Goal: Understand process/instructions: Learn how to perform a task or action

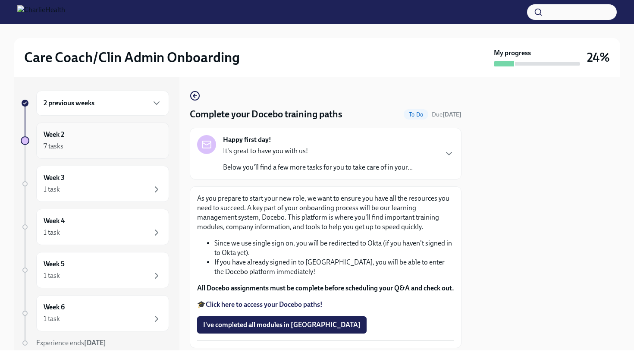
click at [107, 135] on div "Week 2 7 tasks" at bounding box center [103, 141] width 118 height 22
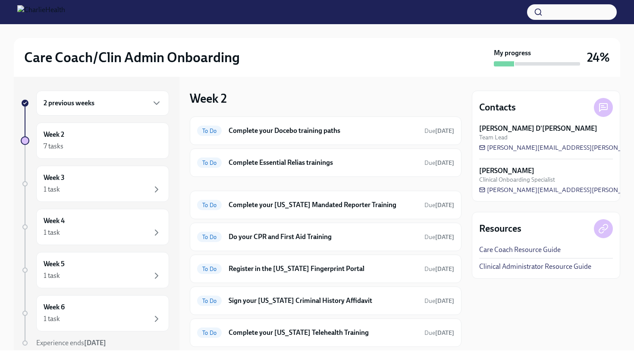
click at [85, 105] on h6 "2 previous weeks" at bounding box center [69, 102] width 51 height 9
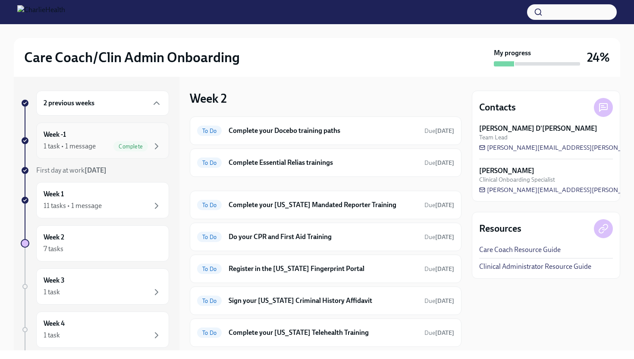
click at [82, 154] on div "Week -1 1 task • 1 message Complete" at bounding box center [102, 140] width 133 height 36
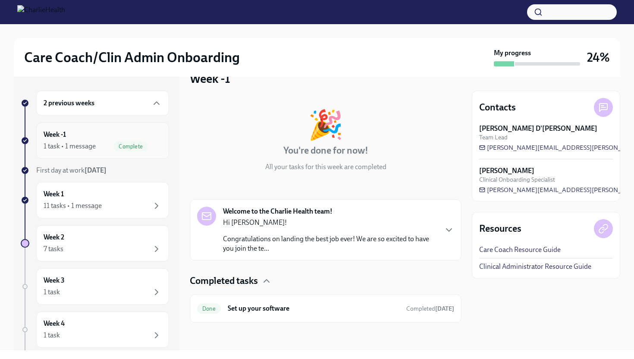
click at [97, 133] on div "Week -1 1 task • 1 message Complete" at bounding box center [103, 141] width 118 height 22
click at [101, 194] on div "Week 1 11 tasks • 1 message" at bounding box center [103, 200] width 118 height 22
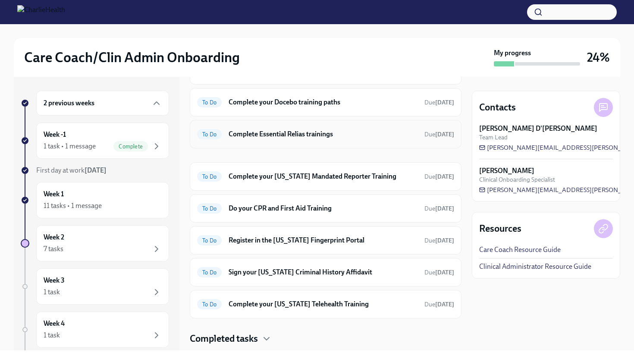
scroll to position [106, 0]
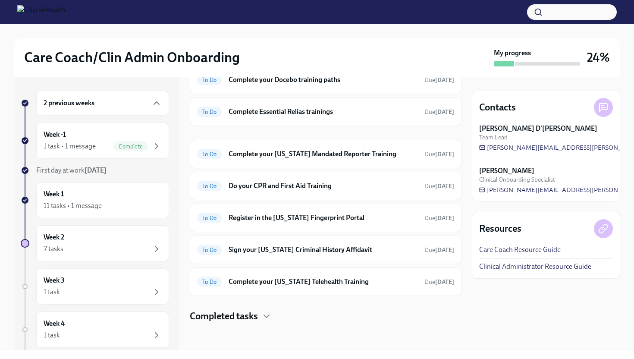
click at [257, 316] on h4 "Completed tasks" at bounding box center [224, 316] width 68 height 13
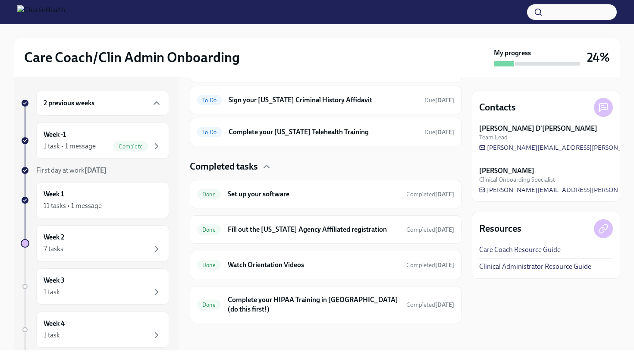
scroll to position [256, 0]
click at [292, 229] on h6 "Fill out the Washington Agency Affiliated registration" at bounding box center [314, 228] width 172 height 9
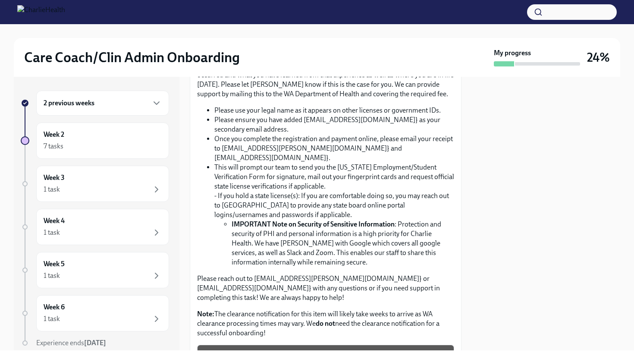
scroll to position [302, 0]
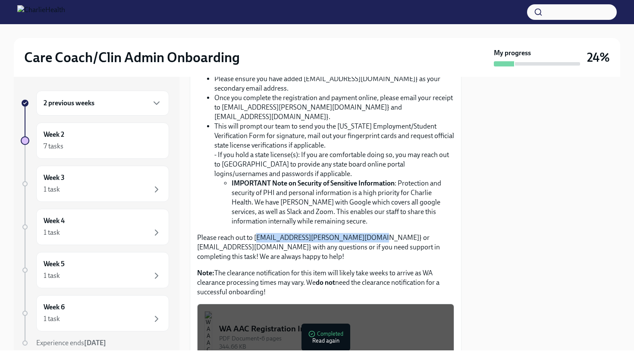
drag, startPoint x: 256, startPoint y: 228, endPoint x: 363, endPoint y: 228, distance: 106.9
click at [363, 233] on p "Please reach out to {corielle.edmond@charliehealth.com} or {newlicense@charlieh…" at bounding box center [325, 247] width 257 height 28
copy p "corielle.edmond@charliehealth.com"
drag, startPoint x: 200, startPoint y: 238, endPoint x: 291, endPoint y: 241, distance: 91.5
click at [291, 241] on p "Please reach out to {corielle.edmond@charliehealth.com} or {newlicense@charlieh…" at bounding box center [325, 247] width 257 height 28
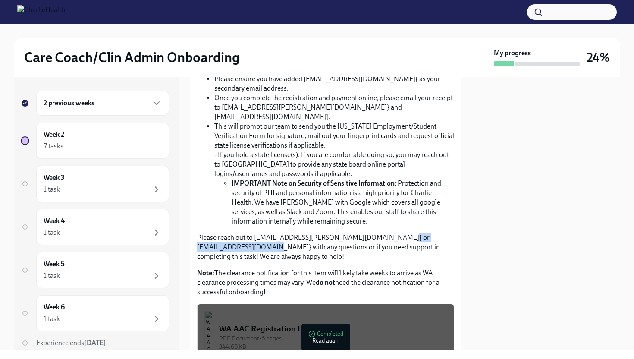
copy p "newlicense@charliehealth.com"
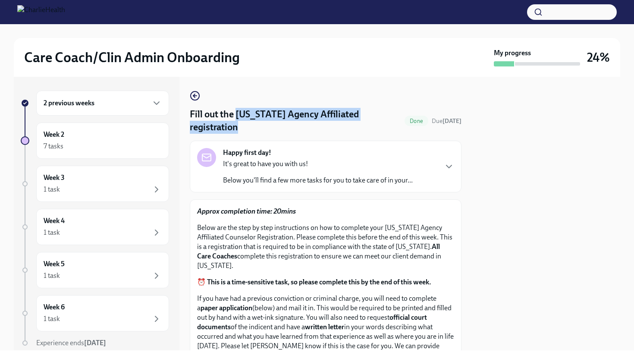
drag, startPoint x: 237, startPoint y: 115, endPoint x: 257, endPoint y: 132, distance: 26.3
click at [257, 132] on h4 "Fill out the Washington Agency Affiliated registration" at bounding box center [295, 121] width 211 height 26
copy h4 "Washington Agency Affiliated registration"
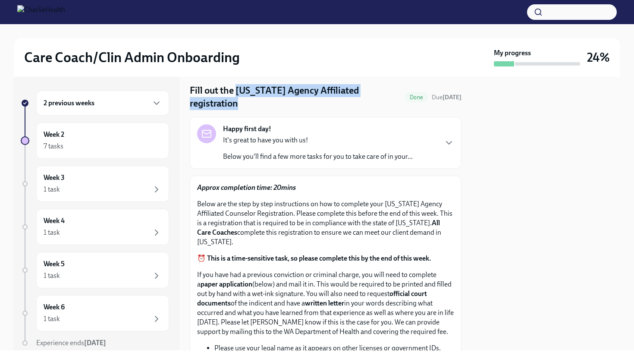
scroll to position [35, 0]
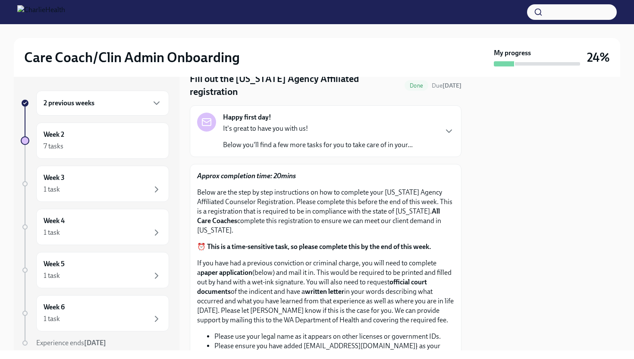
click at [285, 217] on p "Below are the step by step instructions on how to complete your Washington Agen…" at bounding box center [325, 211] width 257 height 47
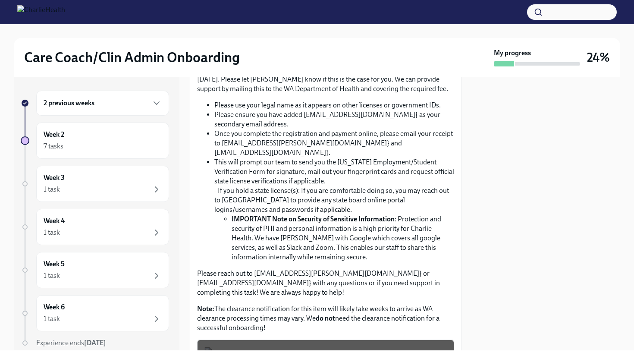
scroll to position [267, 0]
